Goal: Transaction & Acquisition: Purchase product/service

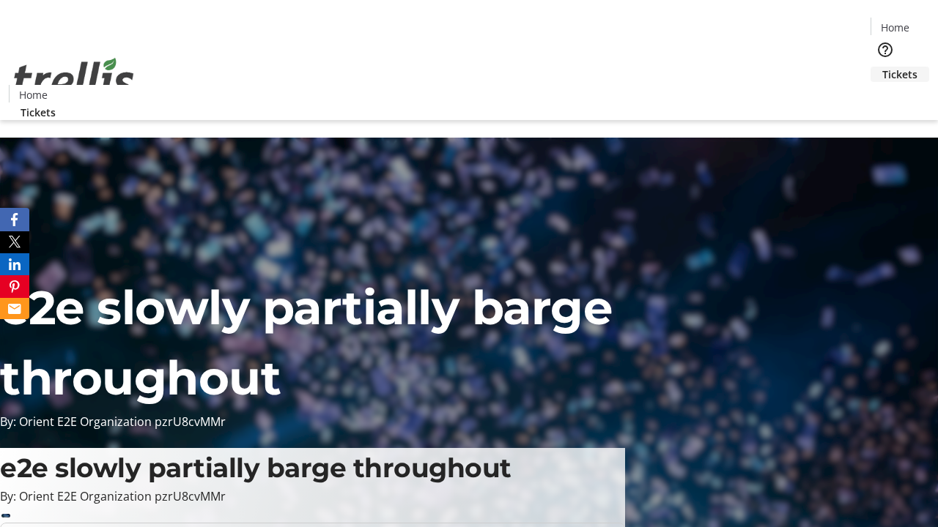
click at [882, 67] on span "Tickets" at bounding box center [899, 74] width 35 height 15
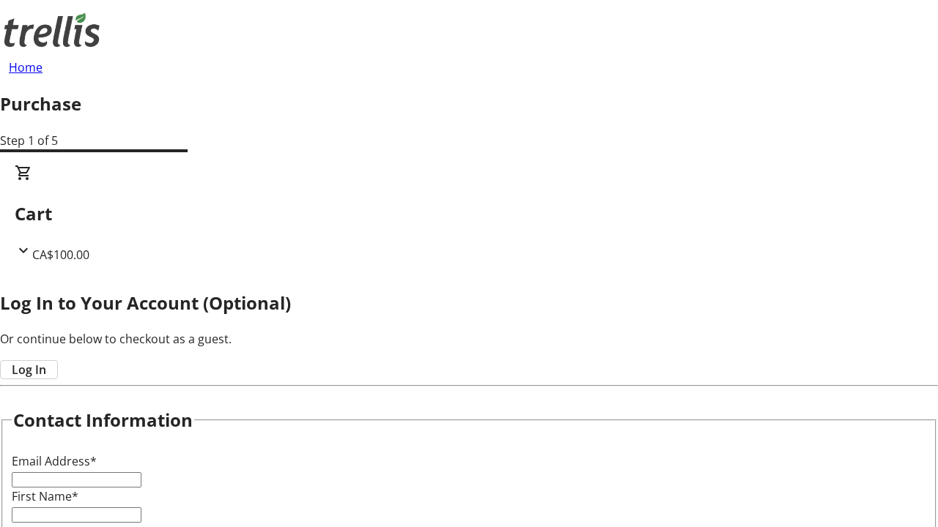
type input "FREE"
type input "[EMAIL_ADDRESS][DOMAIN_NAME]"
type input "Kelsie"
type input "[PERSON_NAME]"
